Goal: Task Accomplishment & Management: Use online tool/utility

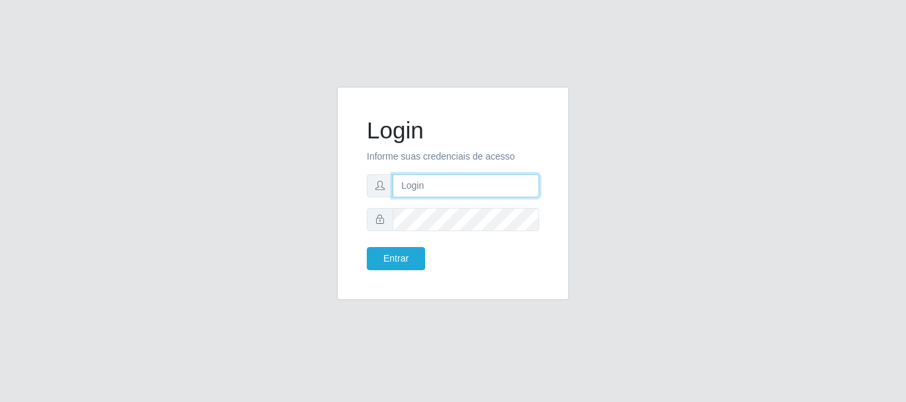
click at [425, 190] on input "text" at bounding box center [465, 185] width 147 height 23
type input "ritaiwof@B5"
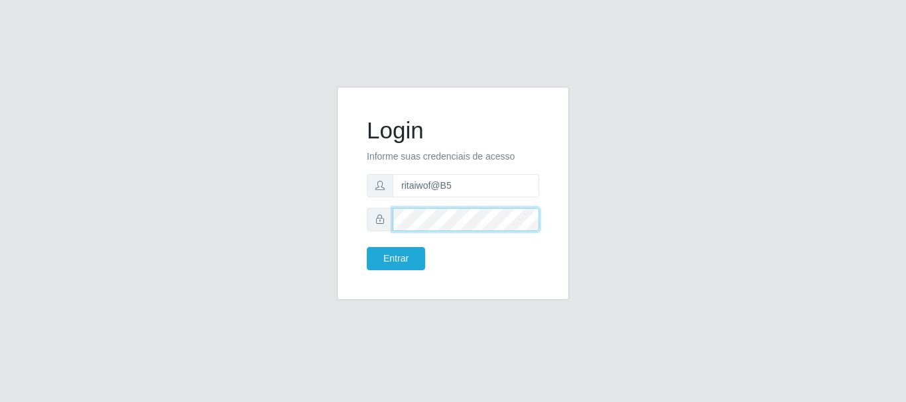
click at [367, 247] on button "Entrar" at bounding box center [396, 258] width 58 height 23
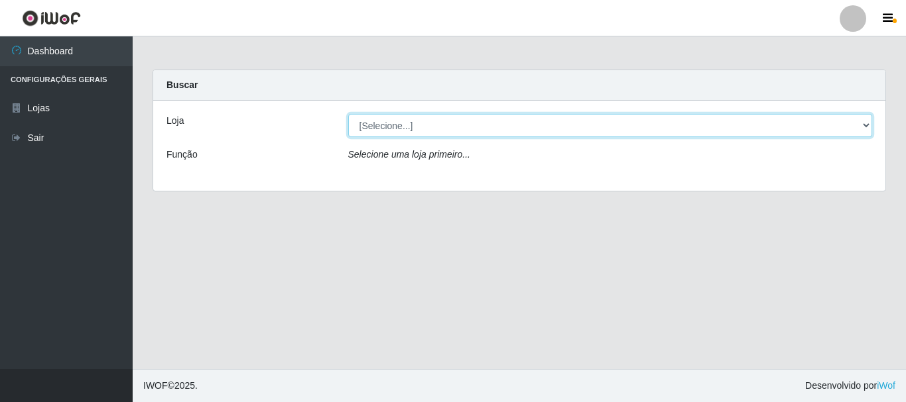
click at [549, 121] on select "[Selecione...] Bemais Supermercados - B5 Anatólia" at bounding box center [610, 125] width 524 height 23
select select "405"
click at [348, 114] on select "[Selecione...] Bemais Supermercados - B5 Anatólia" at bounding box center [610, 125] width 524 height 23
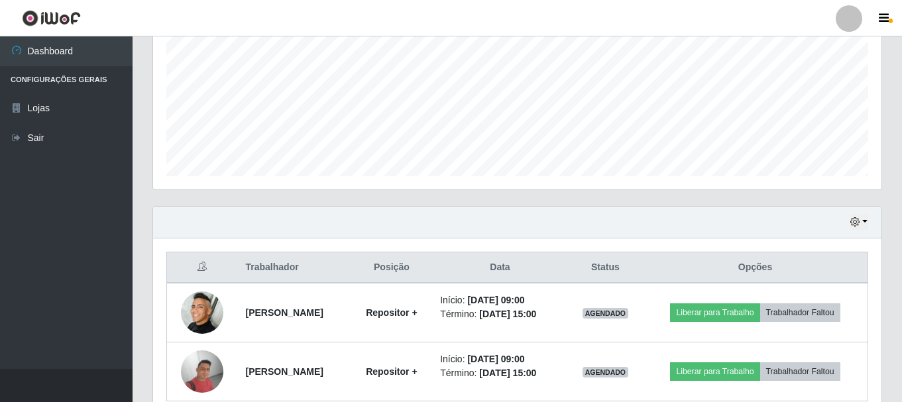
scroll to position [360, 0]
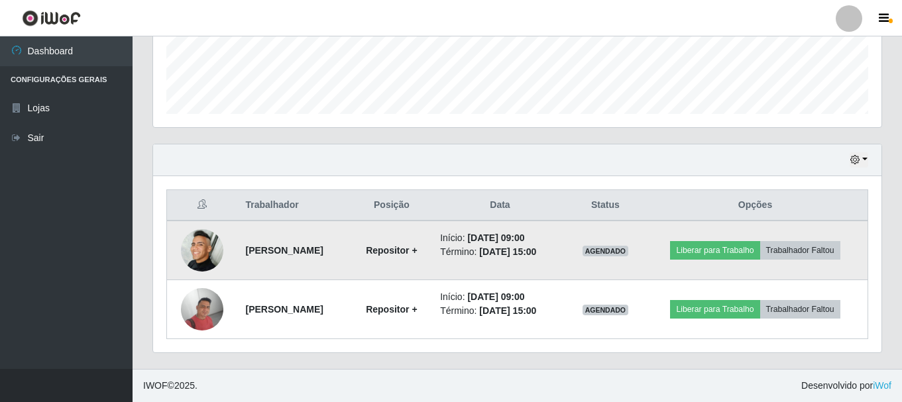
click at [207, 251] on img at bounding box center [202, 250] width 42 height 42
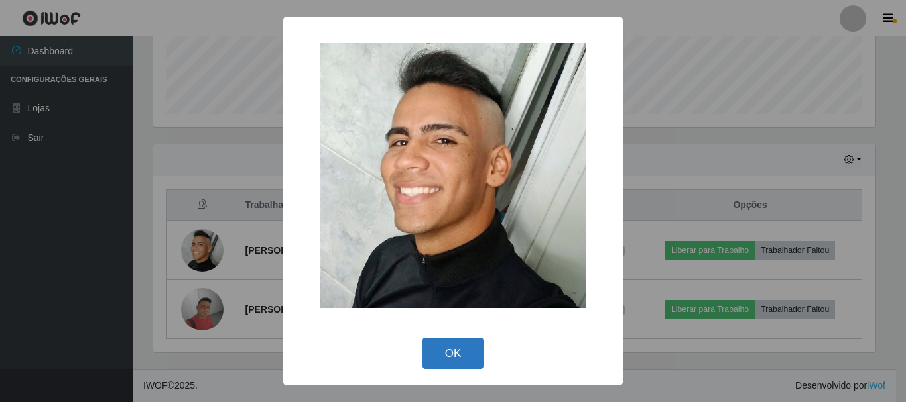
click at [440, 343] on button "OK" at bounding box center [453, 353] width 62 height 31
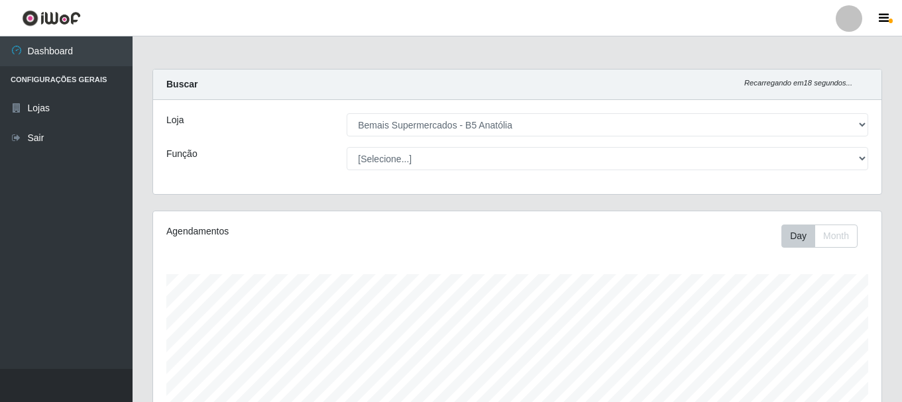
scroll to position [0, 0]
click at [887, 20] on icon "button" at bounding box center [884, 19] width 10 height 12
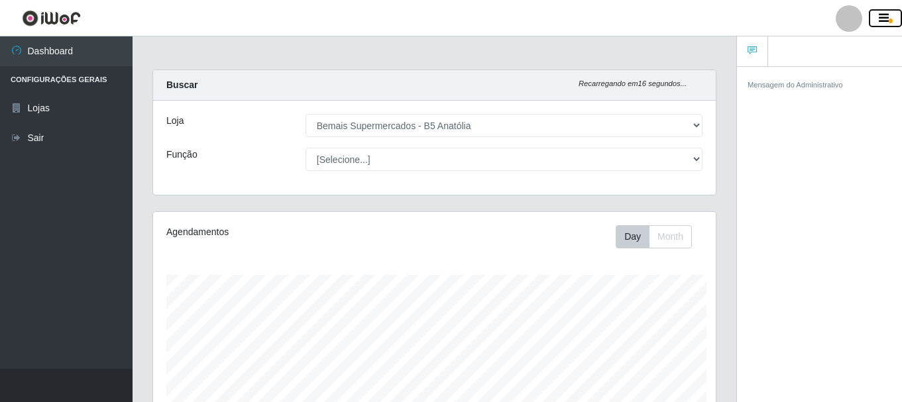
scroll to position [662662, 662375]
click at [887, 20] on icon "button" at bounding box center [884, 19] width 10 height 12
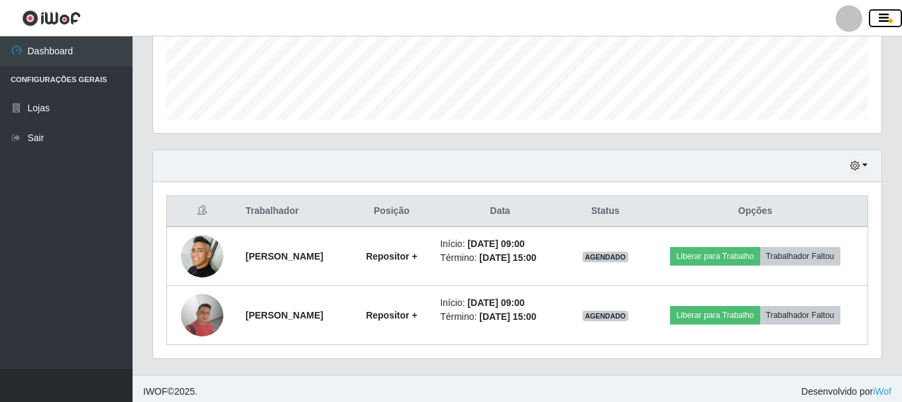
scroll to position [360, 0]
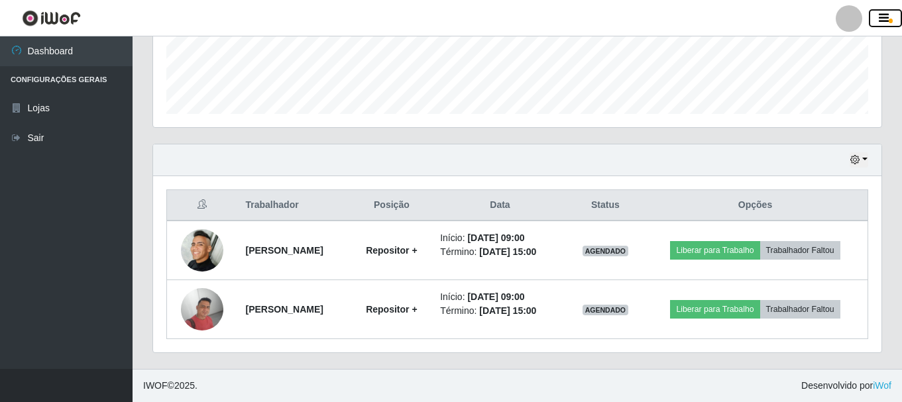
click at [871, 23] on button "button" at bounding box center [885, 18] width 33 height 19
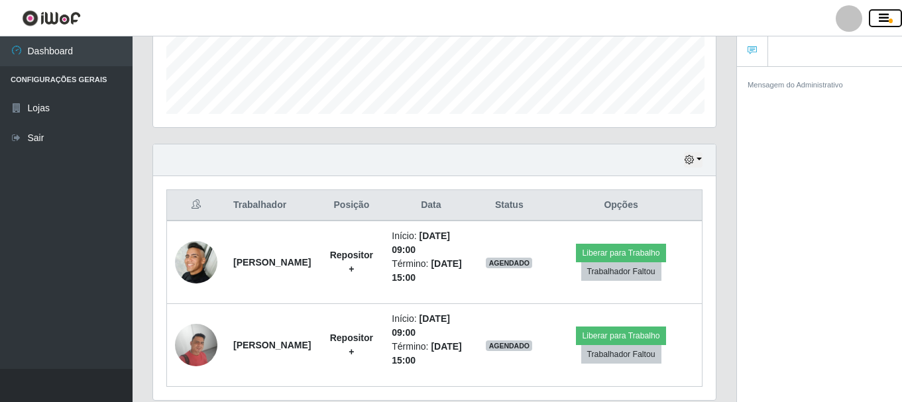
scroll to position [662662, 662375]
click at [871, 23] on button "button" at bounding box center [885, 18] width 33 height 19
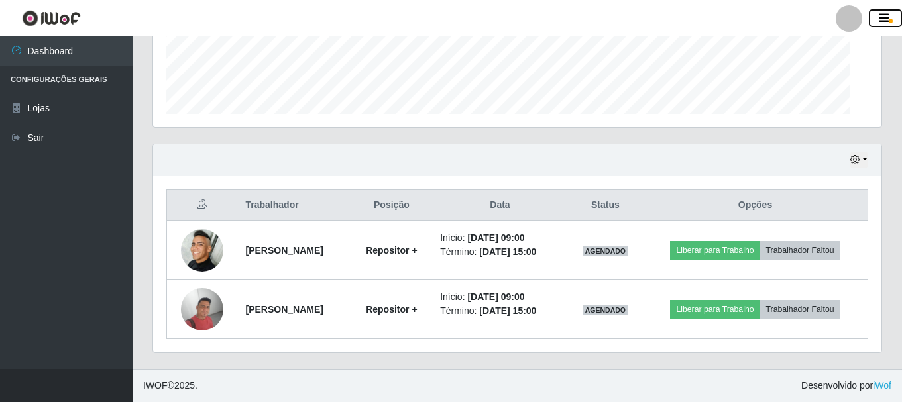
scroll to position [275, 729]
